Goal: Complete application form

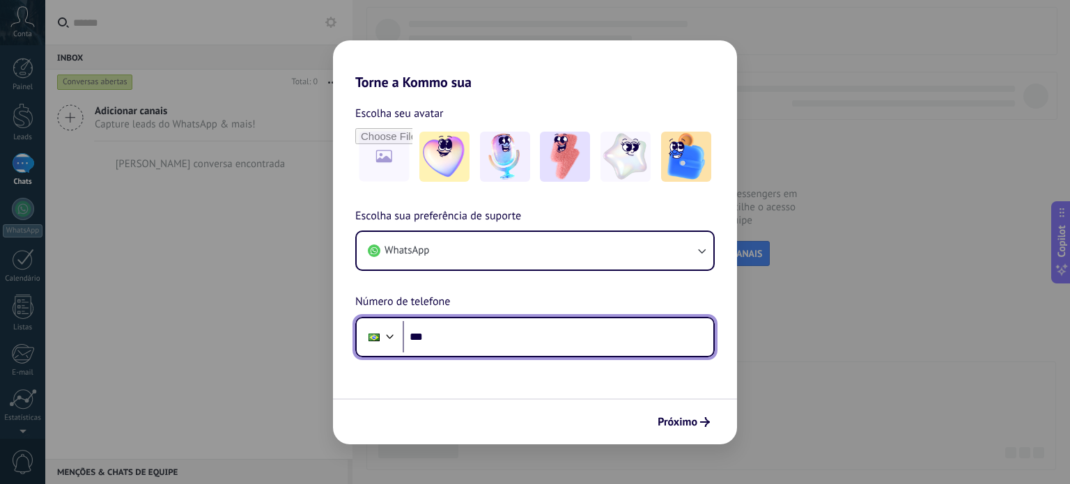
click at [433, 336] on input "***" at bounding box center [558, 337] width 311 height 32
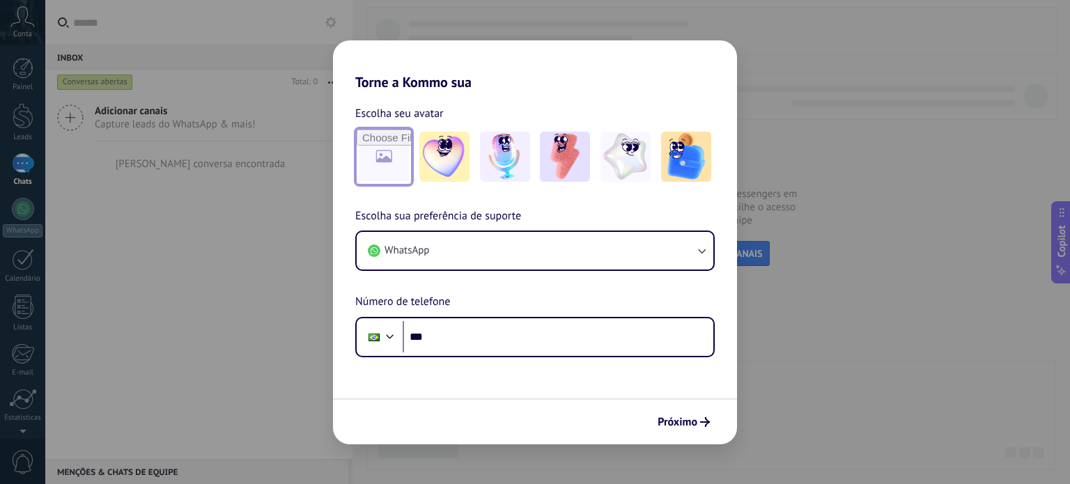
click at [394, 171] on input "file" at bounding box center [384, 157] width 54 height 54
click at [394, 150] on input "file" at bounding box center [384, 157] width 54 height 54
type input "**********"
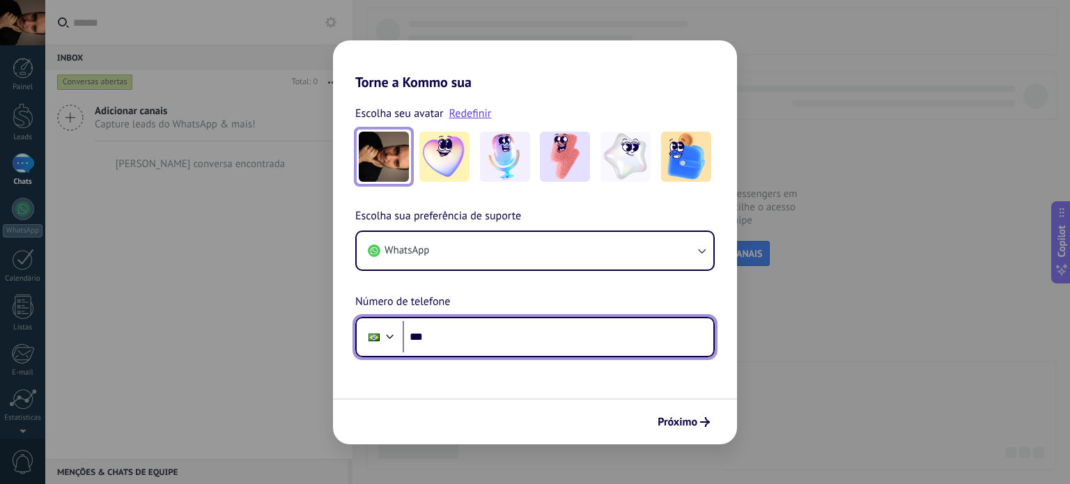
click at [446, 345] on input "***" at bounding box center [558, 337] width 311 height 32
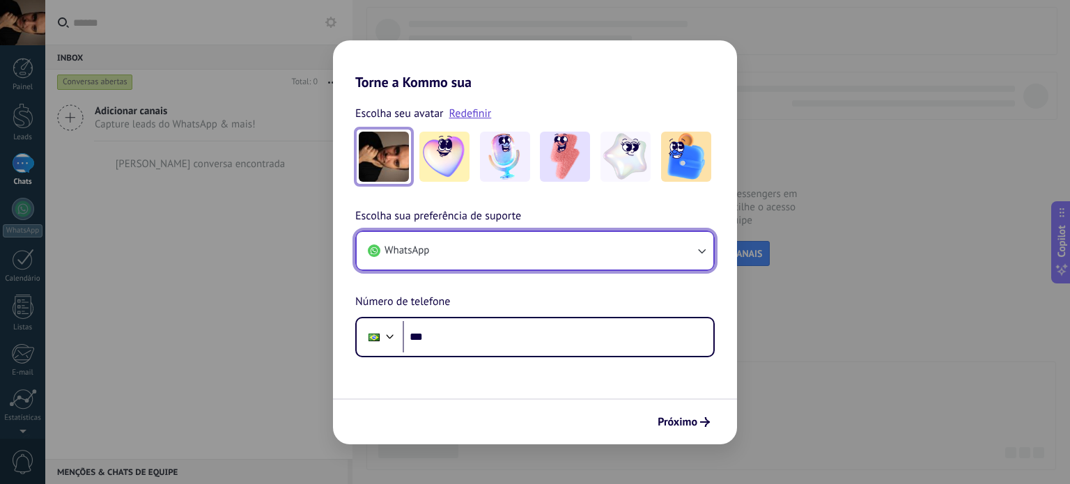
click at [505, 245] on button "WhatsApp" at bounding box center [535, 251] width 357 height 38
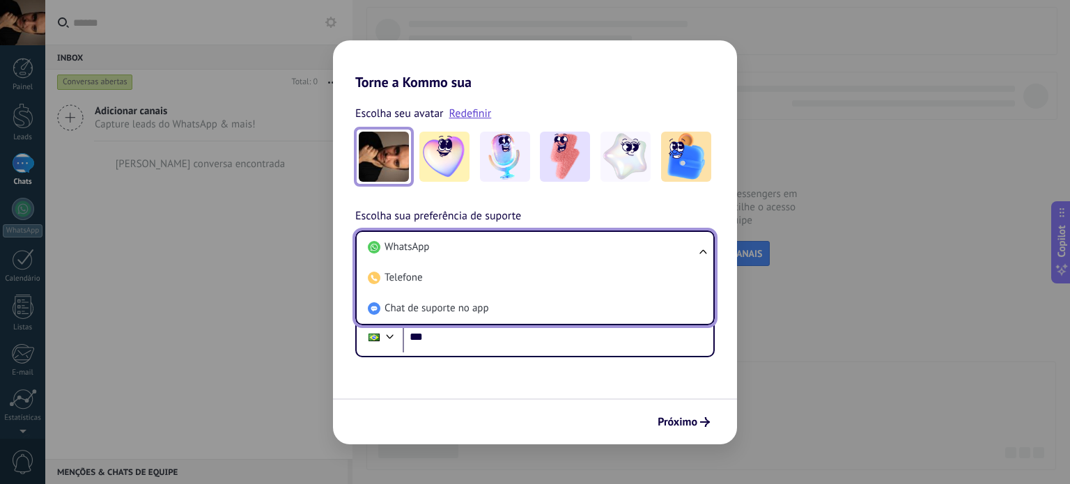
click at [505, 245] on li "WhatsApp" at bounding box center [532, 247] width 340 height 31
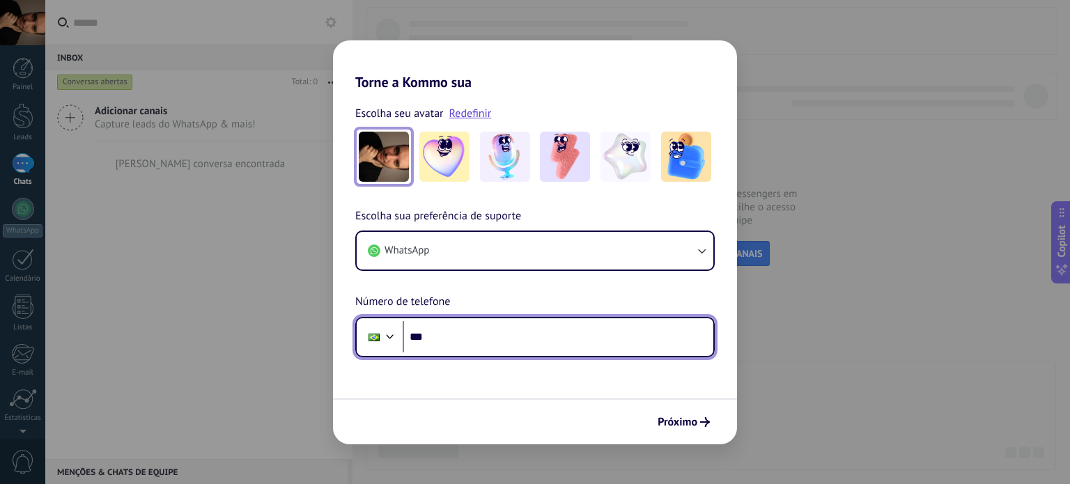
click at [459, 334] on input "***" at bounding box center [558, 337] width 311 height 32
type input "**********"
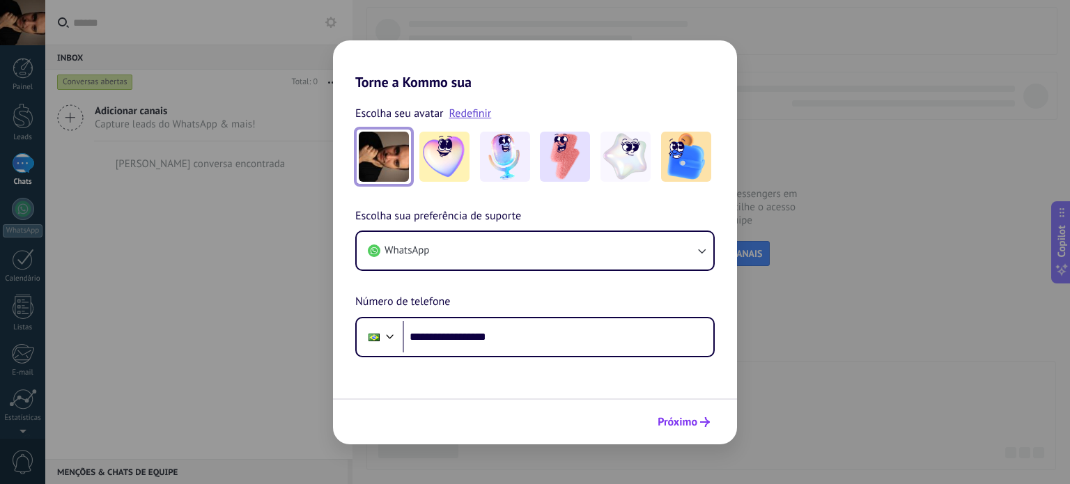
click at [683, 421] on span "Próximo" at bounding box center [678, 422] width 40 height 10
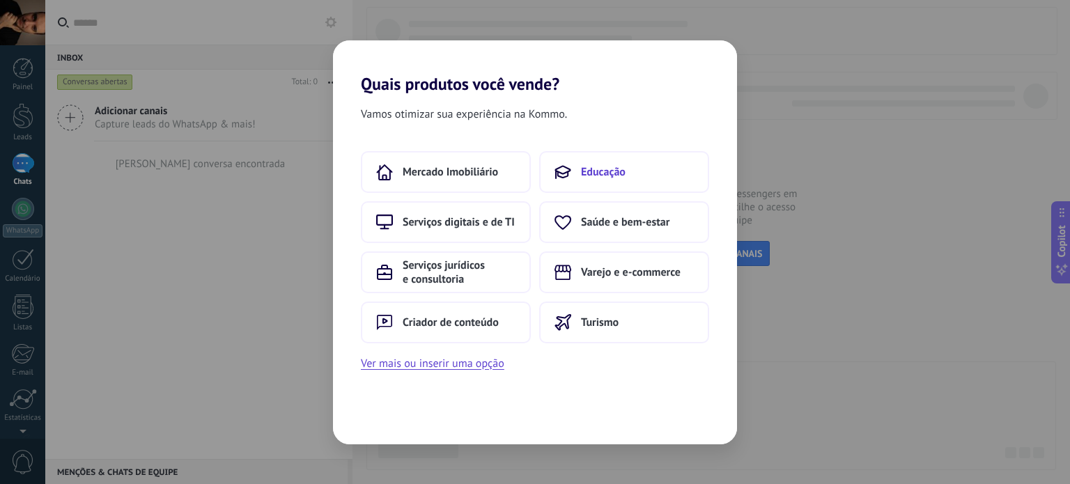
click at [591, 185] on button "Educação" at bounding box center [624, 172] width 170 height 42
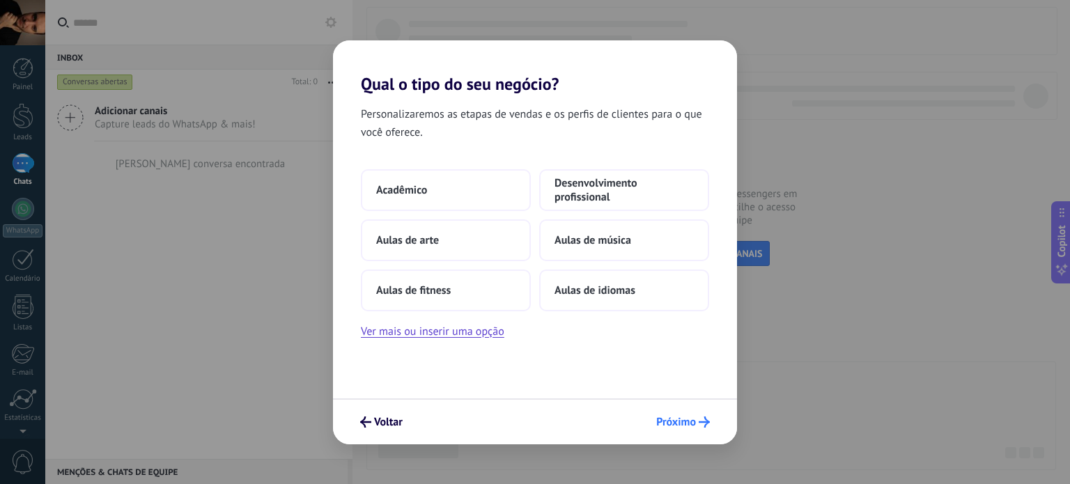
click at [697, 426] on span "Próximo" at bounding box center [683, 422] width 54 height 11
click at [670, 417] on span "Próximo" at bounding box center [676, 422] width 40 height 10
click at [439, 335] on button "Ver mais ou inserir uma opção" at bounding box center [433, 332] width 144 height 18
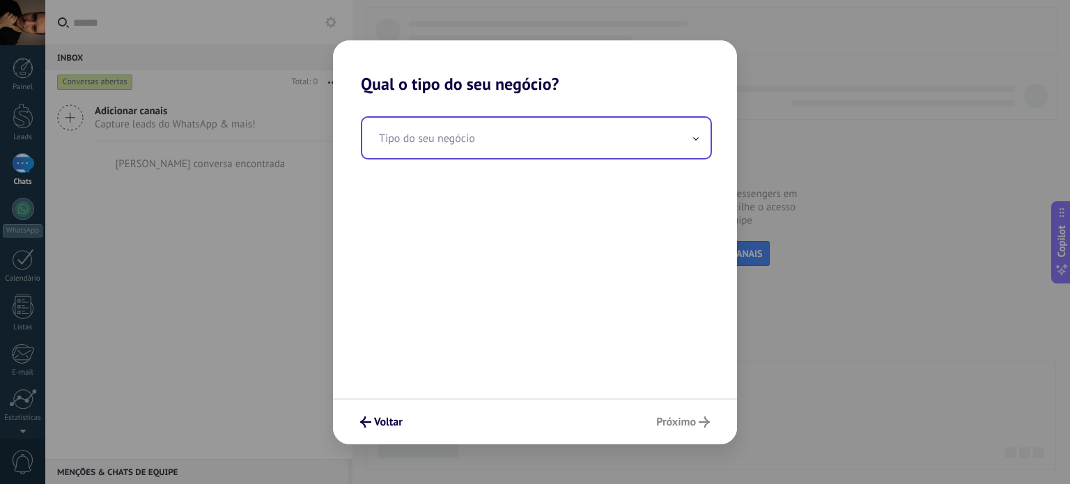
click at [504, 137] on input "text" at bounding box center [536, 138] width 348 height 40
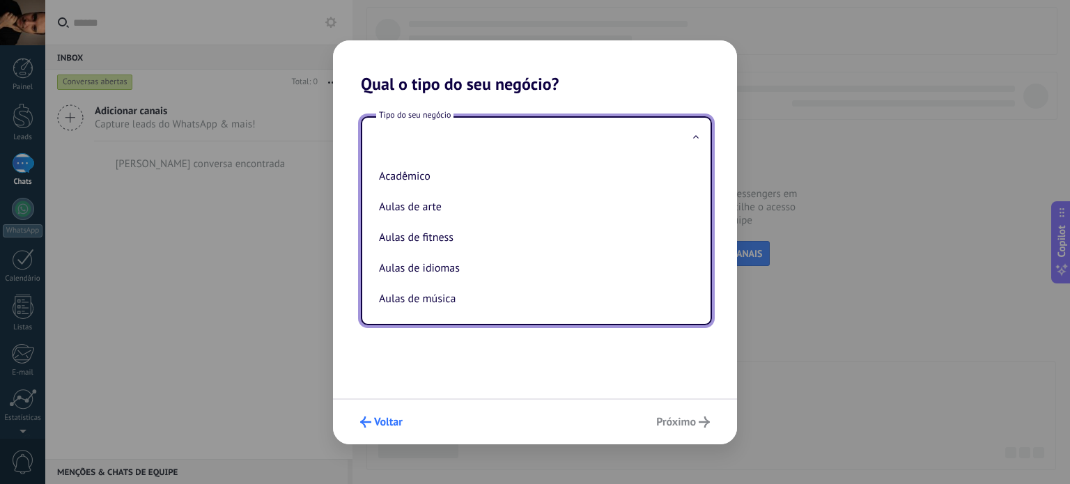
click at [385, 417] on span "Voltar" at bounding box center [388, 422] width 29 height 10
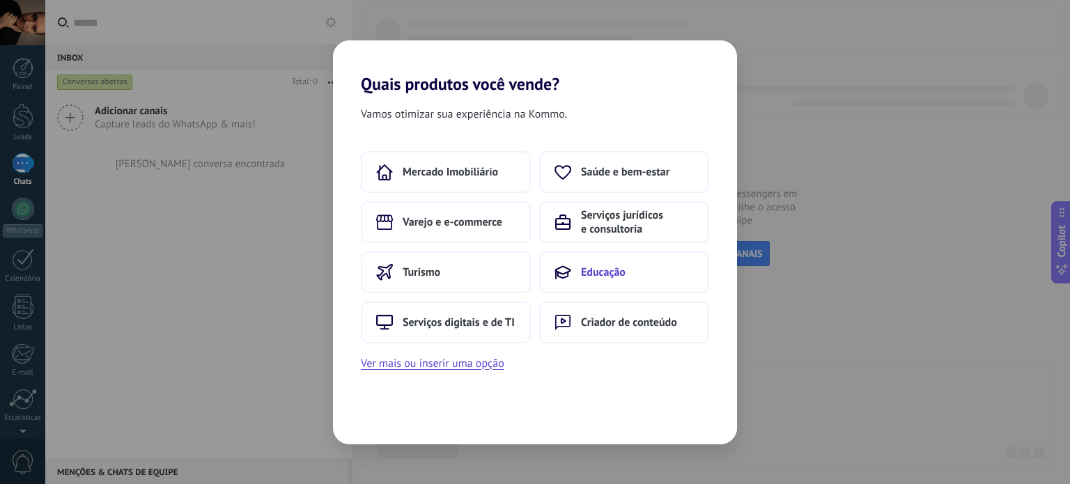
click at [601, 278] on span "Educação" at bounding box center [603, 272] width 45 height 14
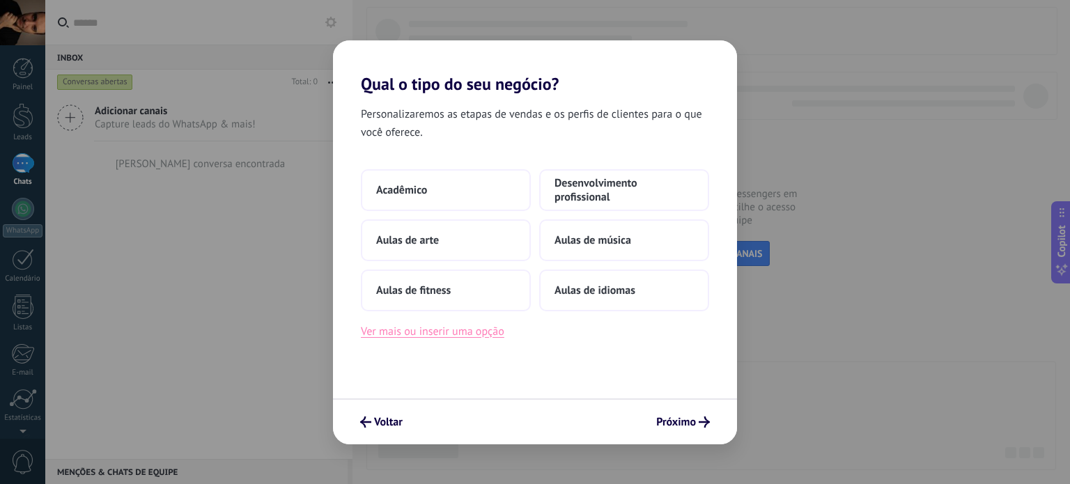
click at [474, 334] on button "Ver mais ou inserir uma opção" at bounding box center [433, 332] width 144 height 18
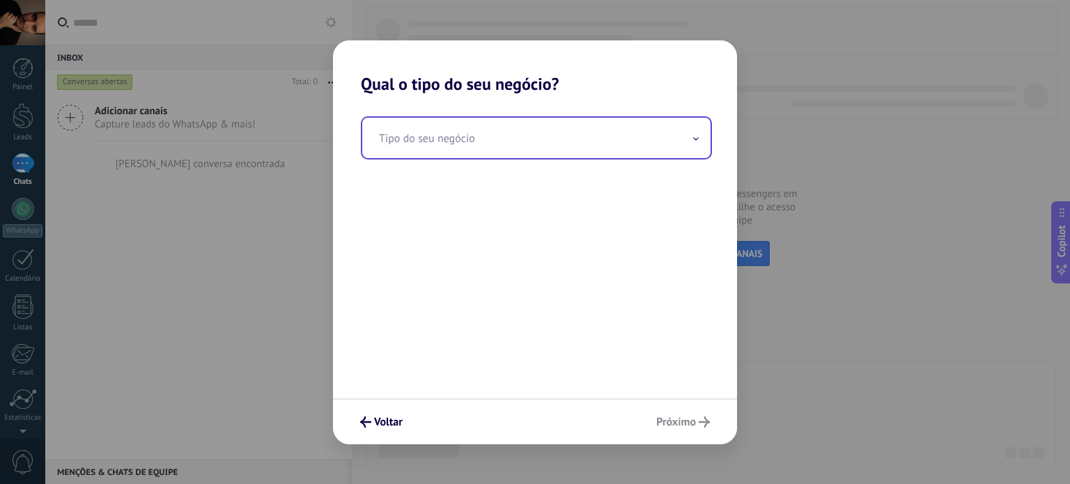
click at [435, 149] on input "text" at bounding box center [536, 138] width 348 height 40
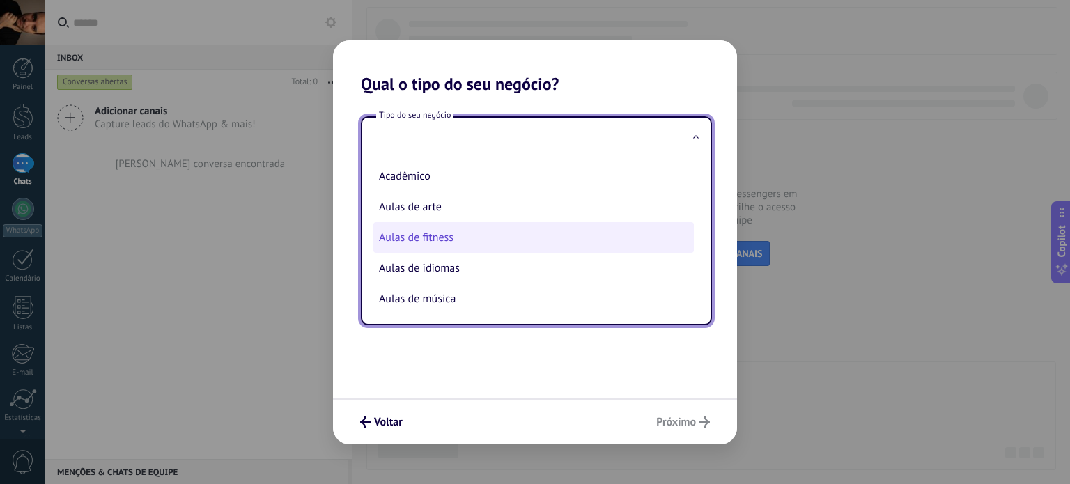
scroll to position [35, 0]
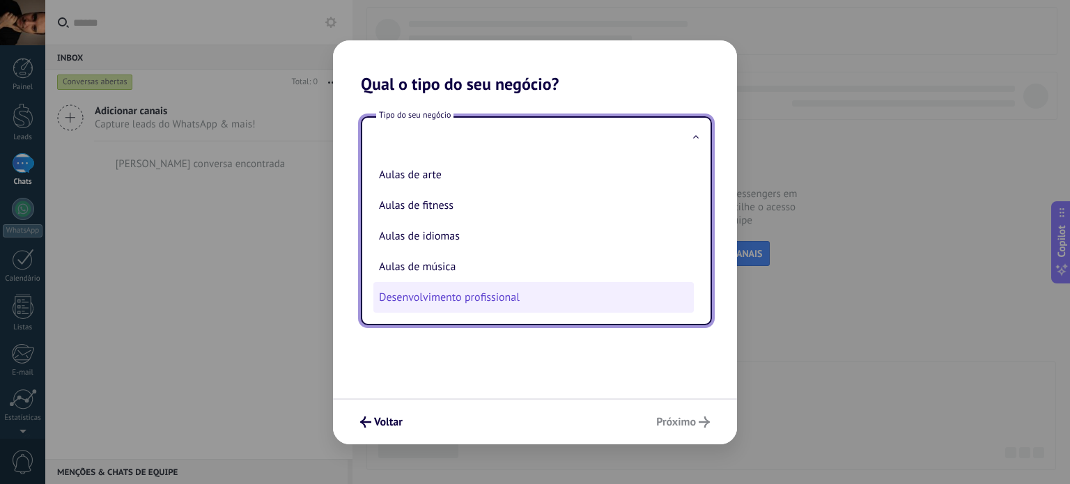
click at [533, 293] on li "Desenvolvimento profissional" at bounding box center [533, 297] width 320 height 31
type input "**********"
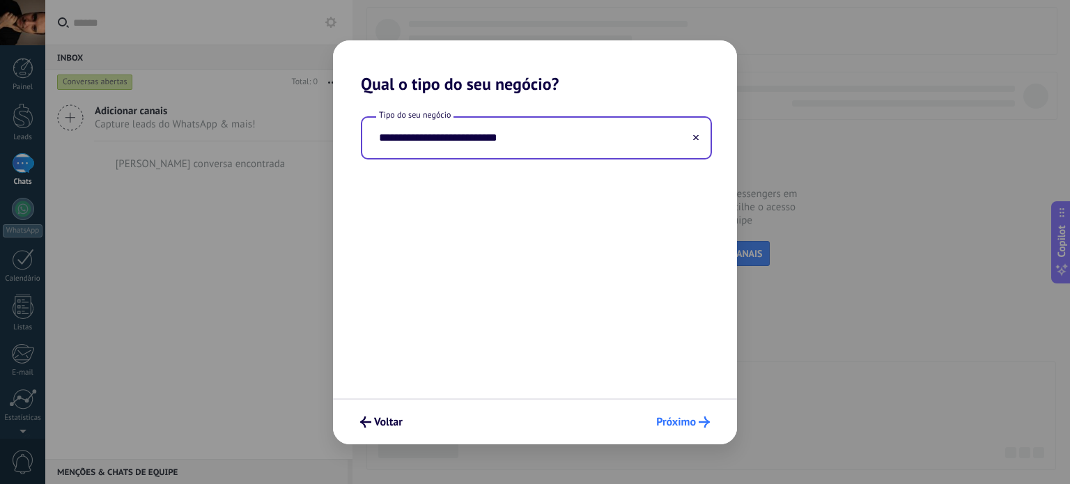
click at [681, 420] on span "Próximo" at bounding box center [676, 422] width 40 height 10
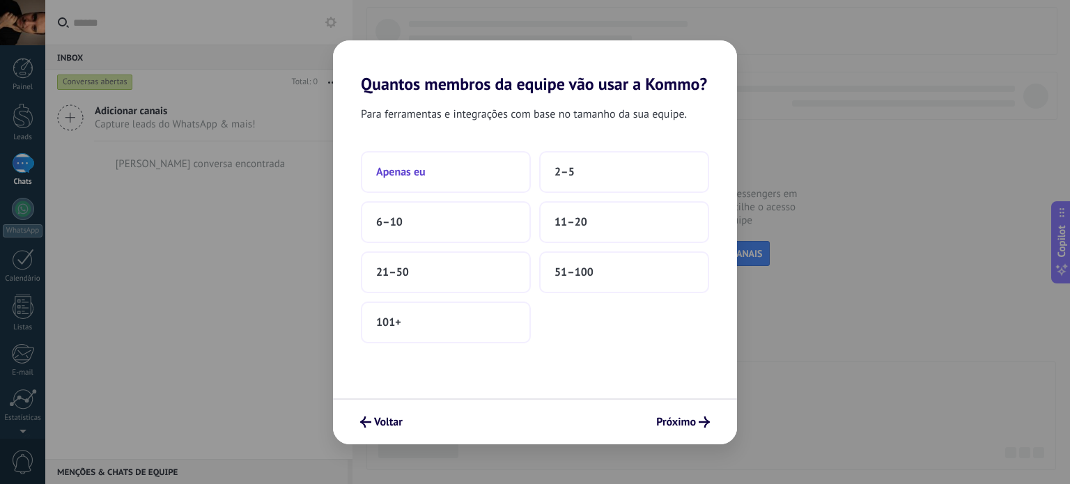
click at [493, 173] on button "Apenas eu" at bounding box center [446, 172] width 170 height 42
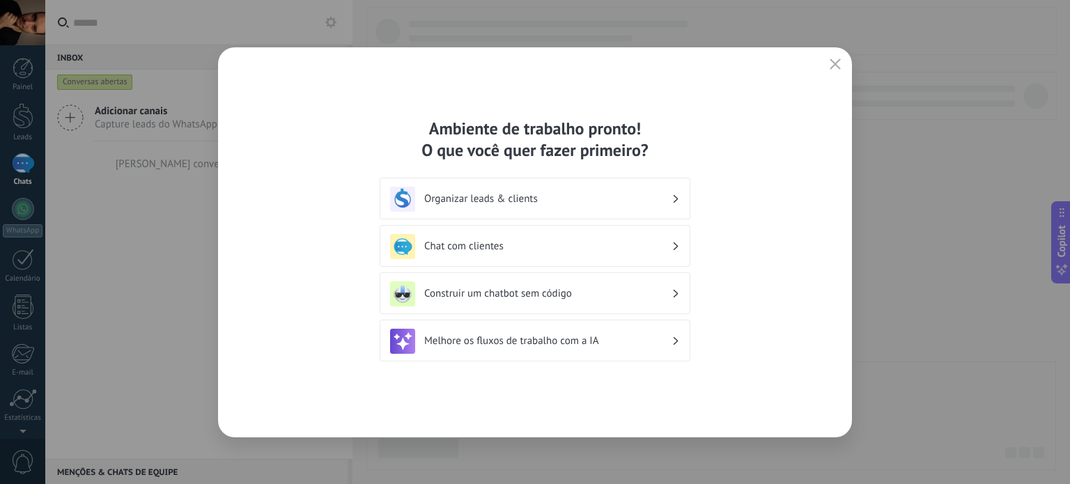
click at [516, 202] on h3 "Organizar leads & clients" at bounding box center [547, 198] width 247 height 13
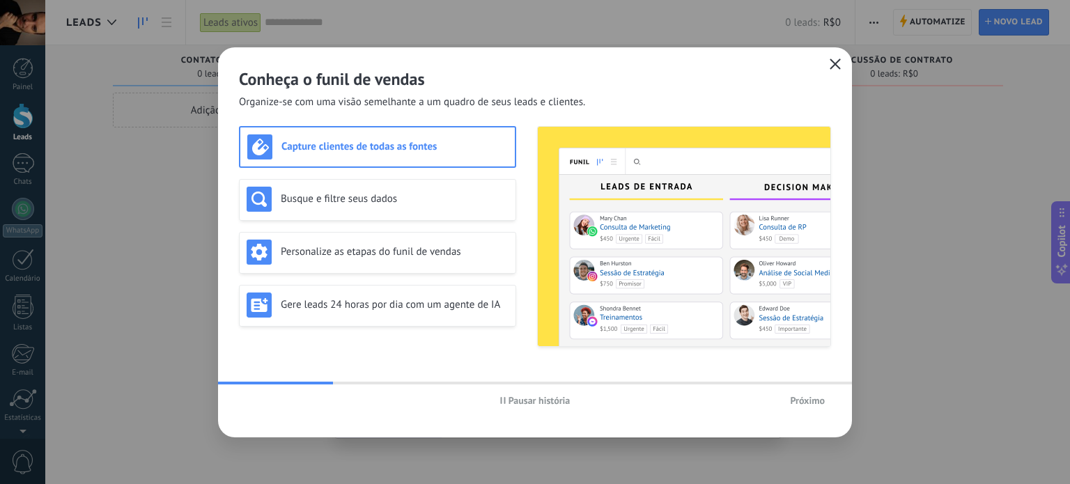
click at [840, 61] on icon "button" at bounding box center [835, 64] width 11 height 11
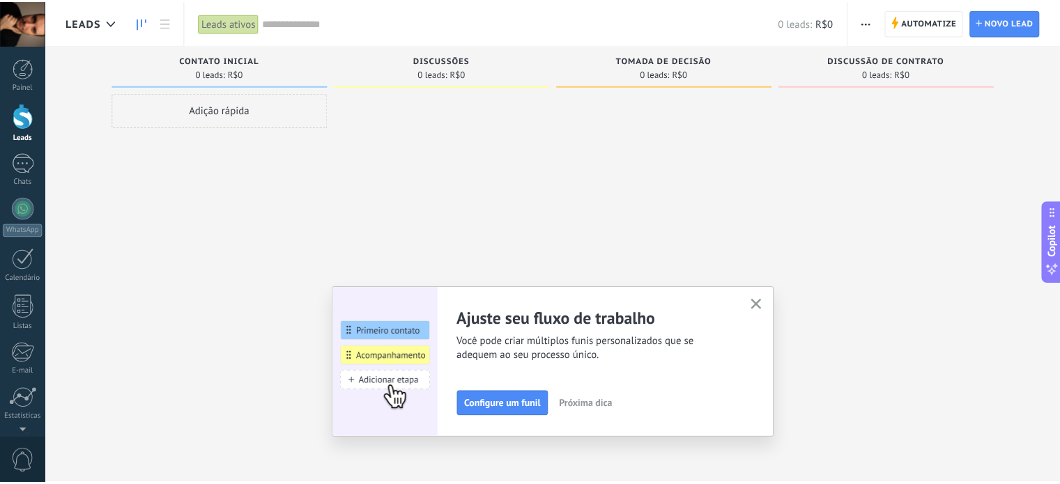
scroll to position [95, 0]
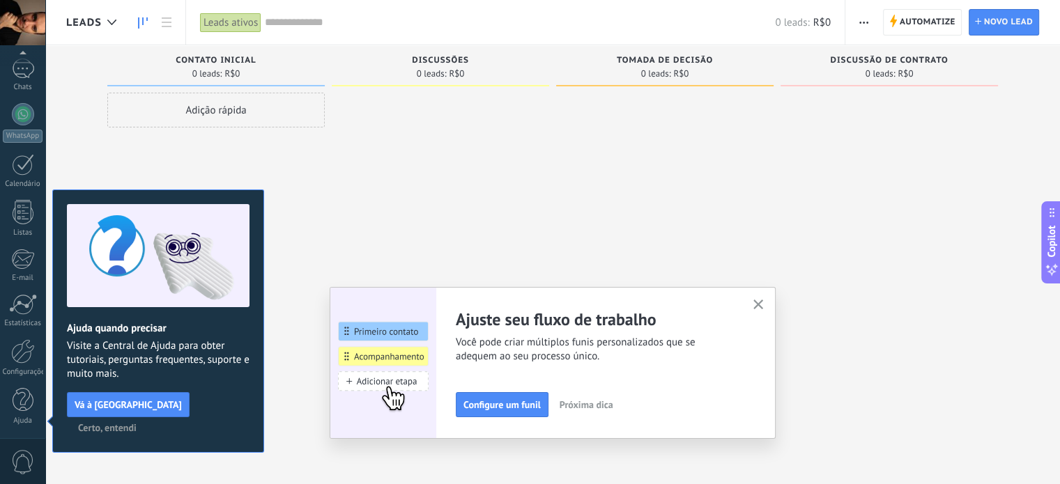
click at [764, 307] on icon "button" at bounding box center [758, 305] width 10 height 10
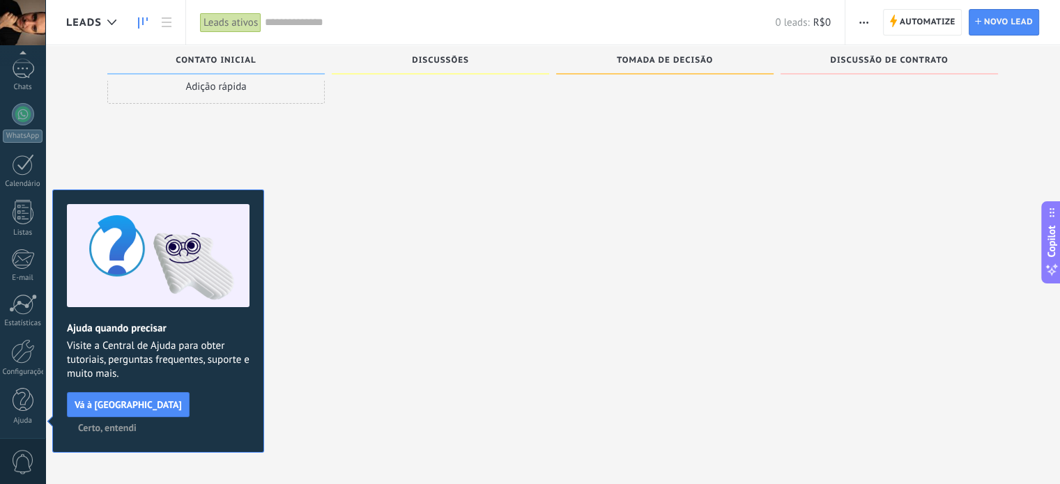
scroll to position [13, 0]
click at [137, 423] on span "Certo, entendi" at bounding box center [107, 428] width 59 height 10
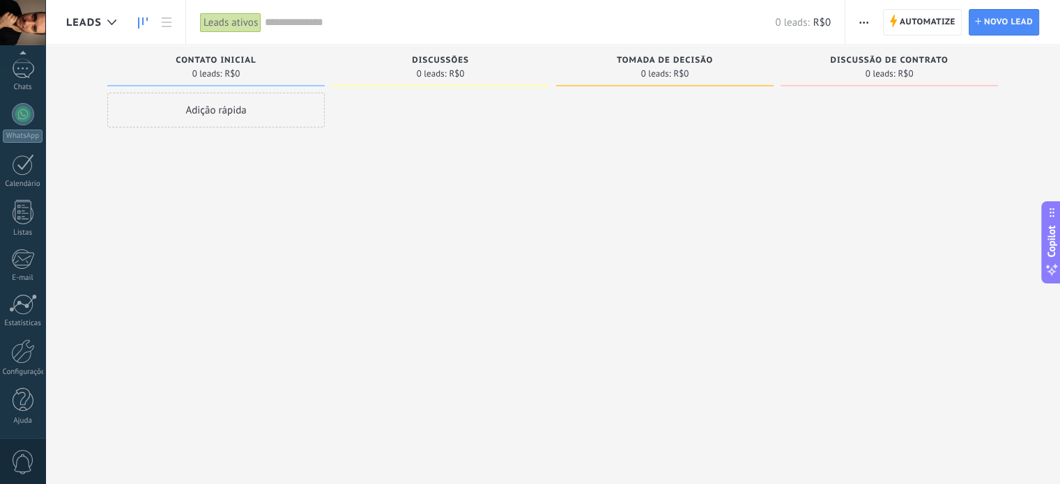
scroll to position [0, 0]
